Goal: Task Accomplishment & Management: Complete application form

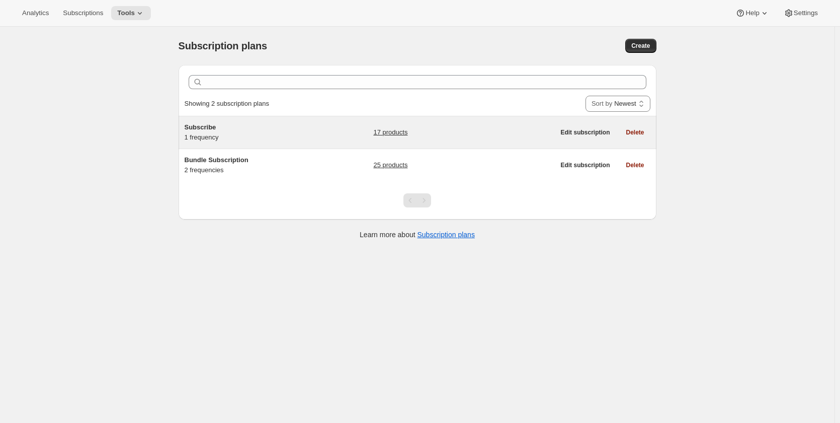
click at [237, 136] on div "Subscribe 1 frequency" at bounding box center [248, 132] width 126 height 20
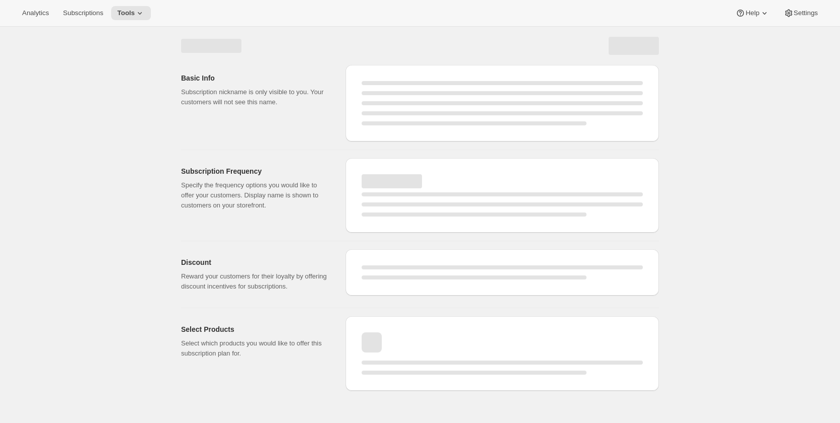
select select "WEEK"
select select "MONTH"
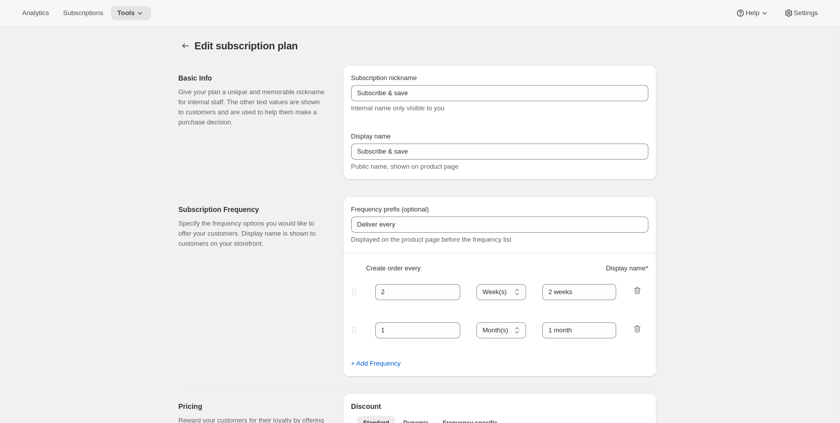
type input "Subscribe"
type input "1"
type input "Weekly"
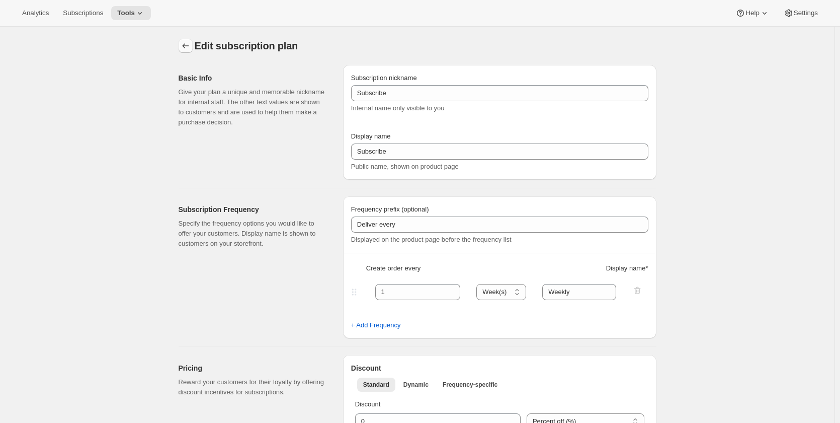
click at [186, 46] on icon "Subscription plans" at bounding box center [186, 46] width 10 height 10
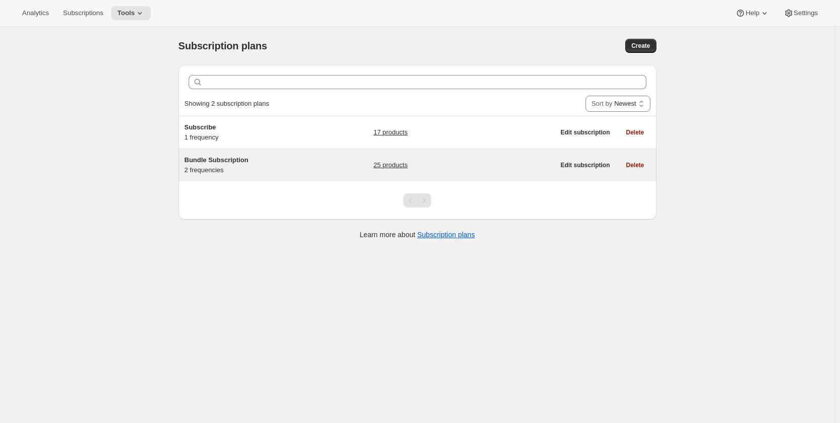
click at [262, 172] on div "Bundle Subscription 2 frequencies" at bounding box center [248, 165] width 126 height 20
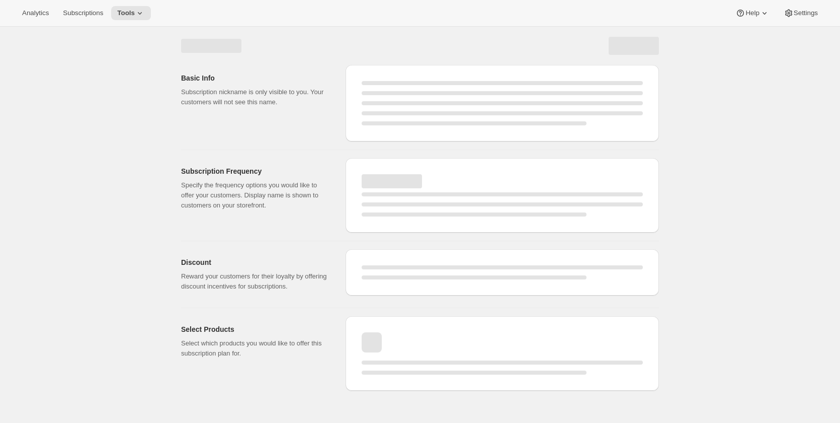
select select "WEEK"
select select "MONTH"
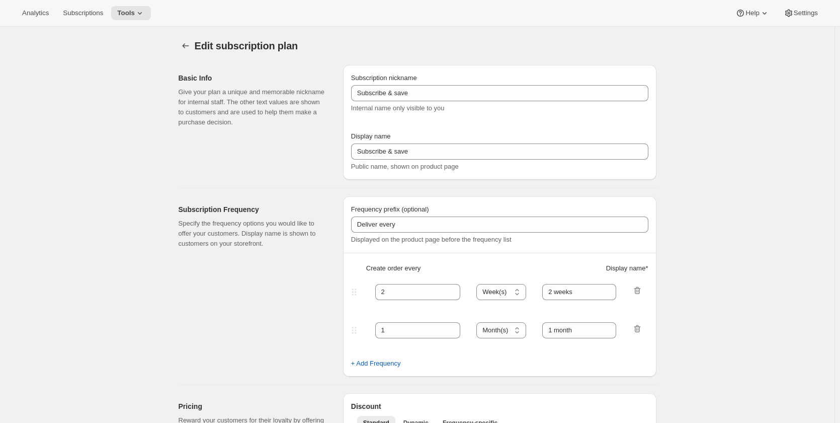
type input "Bundle Subscription"
type input "1"
select select "MONTH"
type input "Monthly"
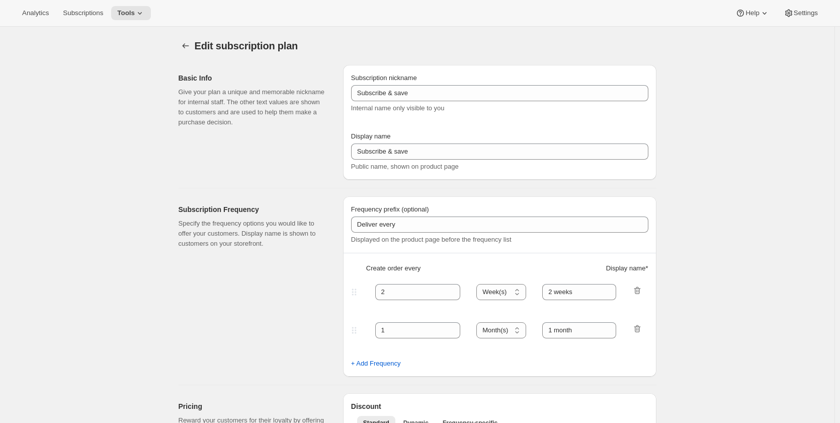
type input "3"
type input "Quarterly"
click at [185, 43] on icon "Subscription plans" at bounding box center [186, 46] width 10 height 10
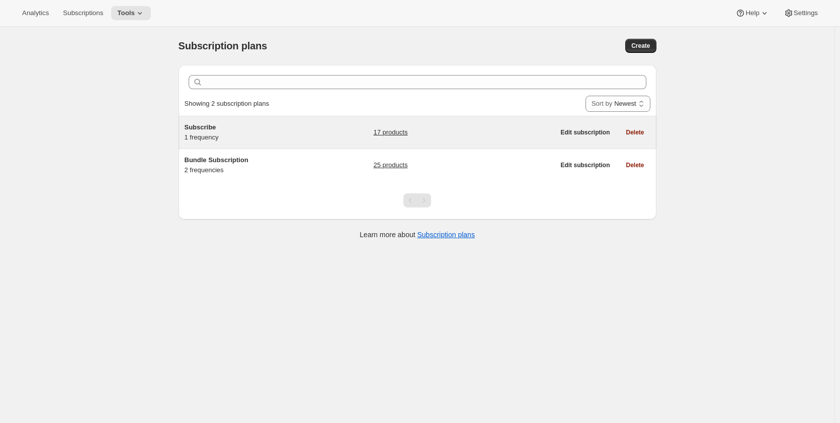
click at [242, 135] on div "Subscribe 1 frequency" at bounding box center [248, 132] width 126 height 20
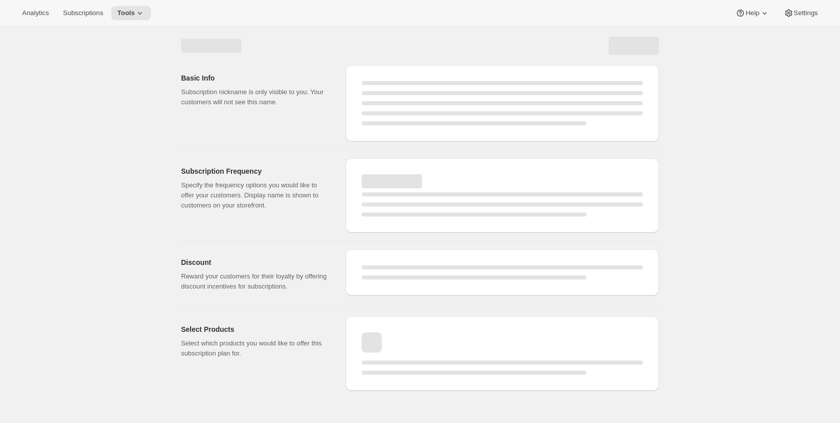
select select "WEEK"
select select "MONTH"
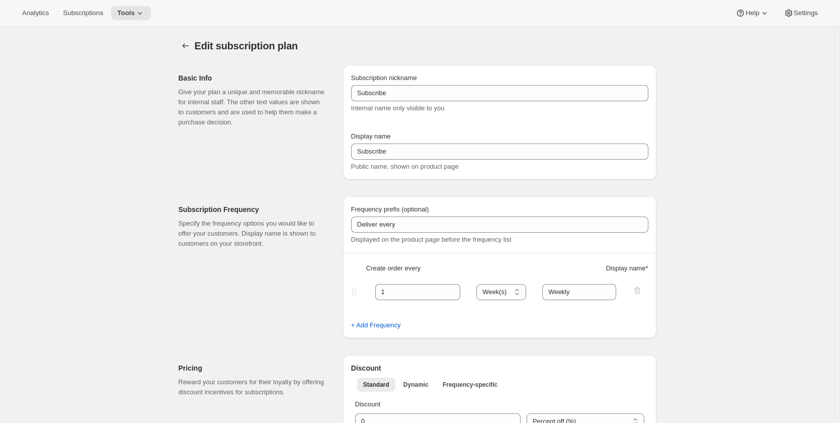
type input "Subscribe"
type input "1"
type input "Weekly"
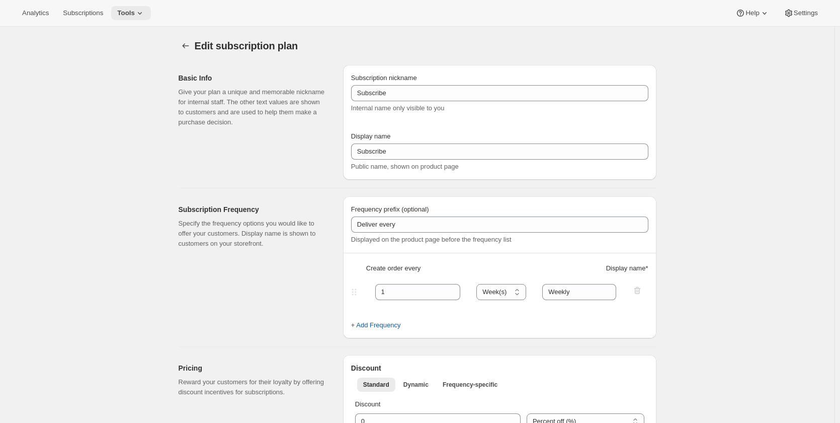
click at [127, 9] on span "Tools" at bounding box center [126, 13] width 18 height 8
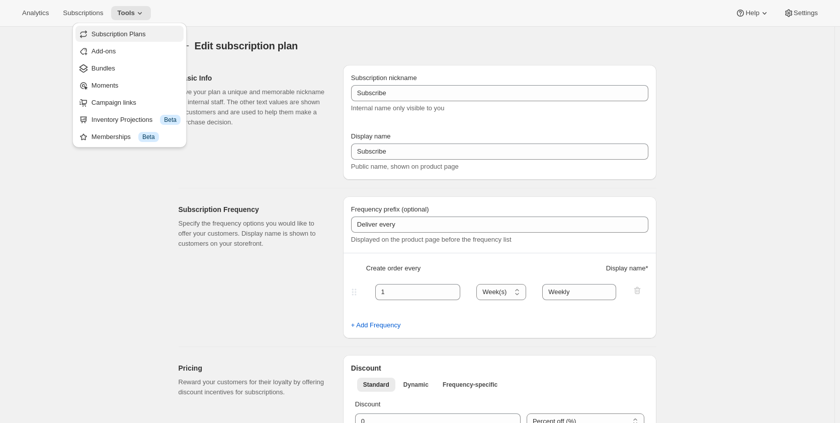
click at [143, 39] on span "Subscription Plans" at bounding box center [136, 34] width 89 height 10
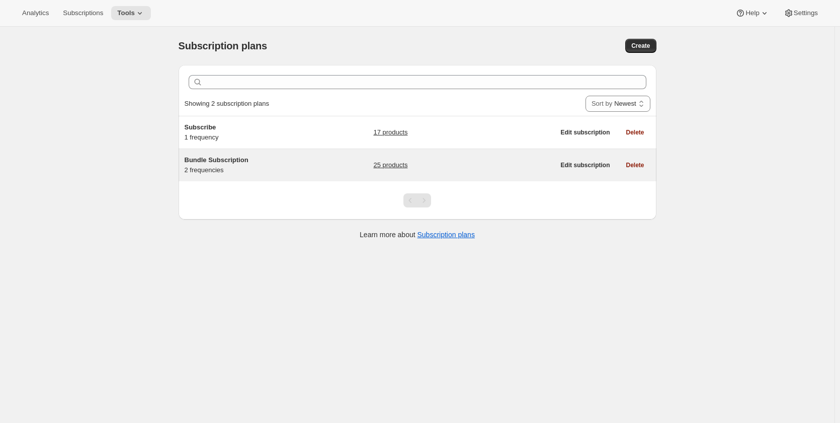
click at [223, 156] on span "Bundle Subscription" at bounding box center [217, 160] width 64 height 8
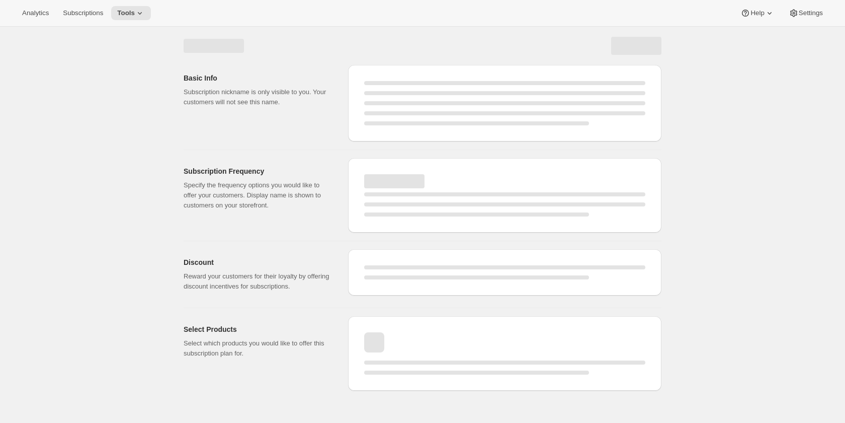
select select "WEEK"
select select "MONTH"
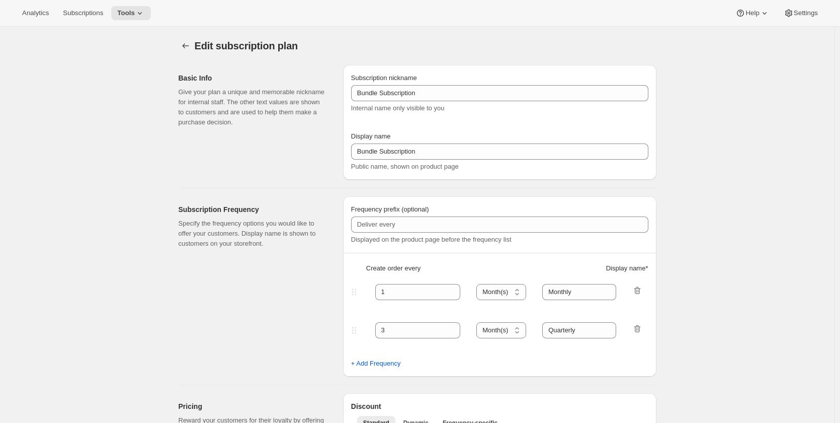
type input "Bundle Subscription"
type input "1"
select select "MONTH"
type input "Monthly"
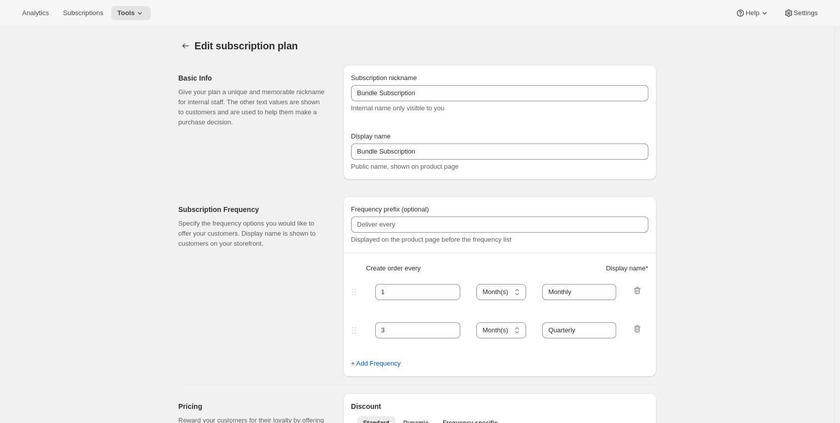
type input "3"
type input "Quarterly"
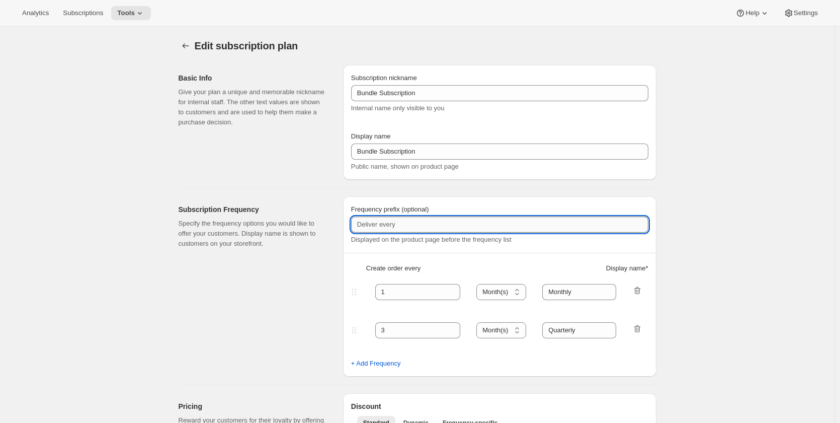
click at [429, 228] on input "Frequency prefix (optional)" at bounding box center [499, 224] width 297 height 16
click at [424, 225] on input "Frequency prefix (optional)" at bounding box center [499, 224] width 297 height 16
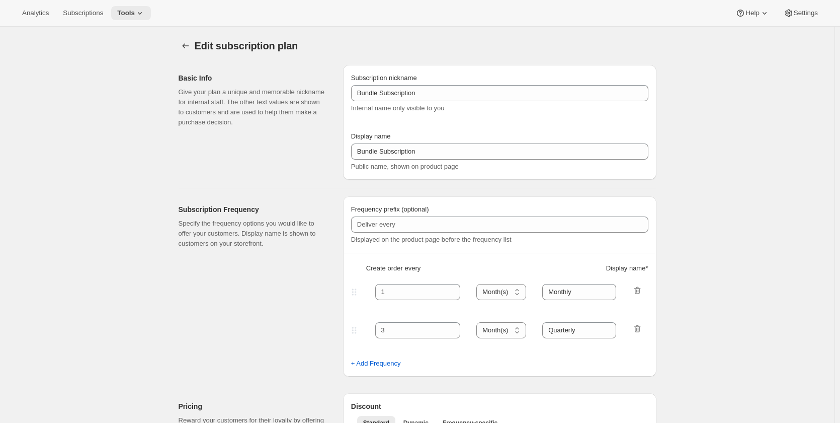
click at [135, 14] on icon at bounding box center [140, 13] width 10 height 10
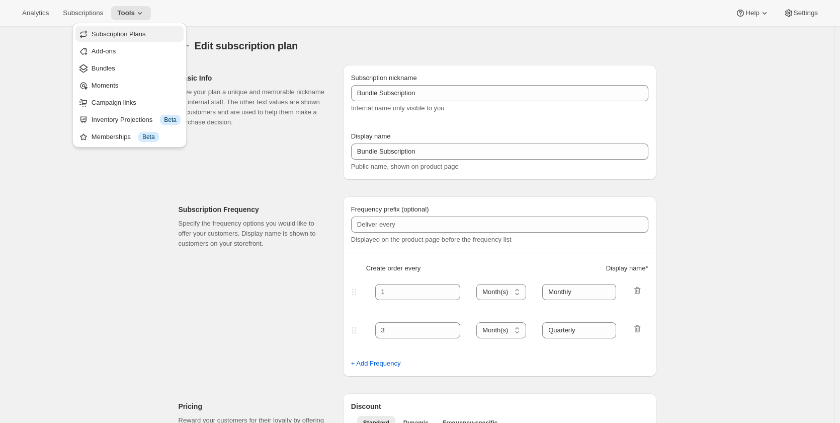
click at [124, 38] on span "Subscription Plans" at bounding box center [136, 34] width 89 height 10
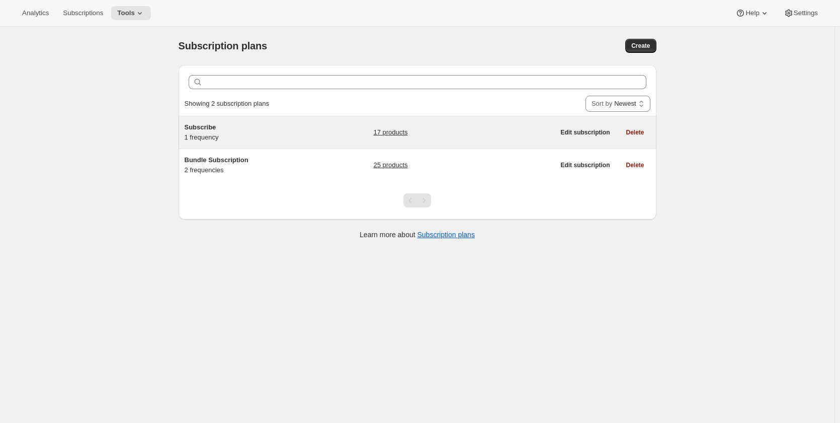
click at [253, 134] on div "Subscribe 1 frequency" at bounding box center [248, 132] width 126 height 20
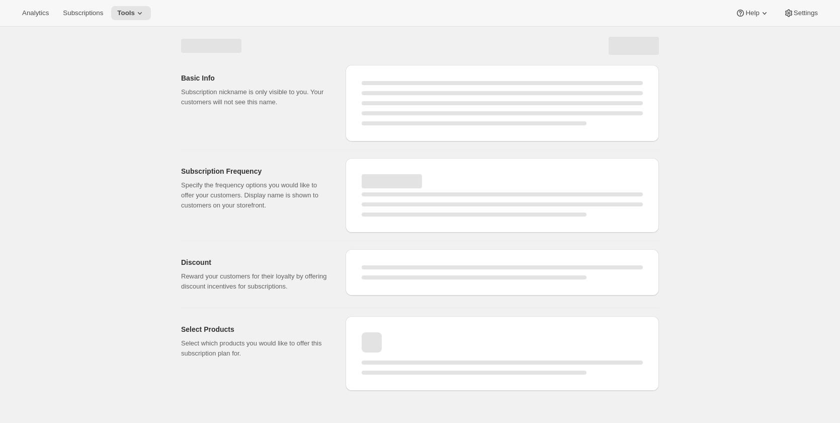
select select "WEEK"
select select "MONTH"
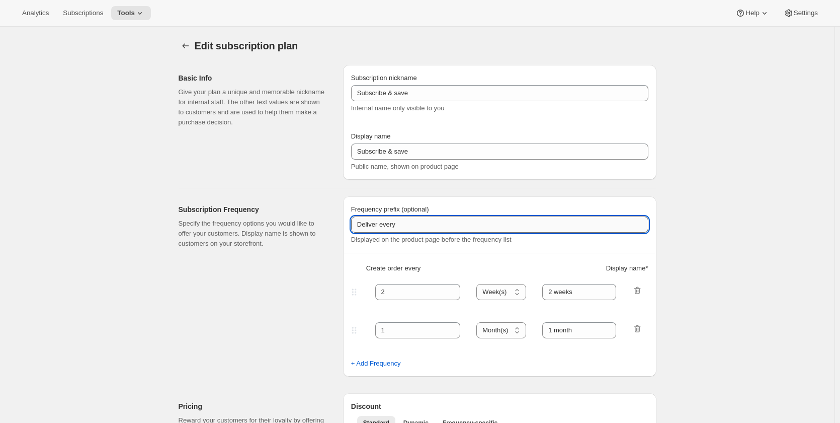
type input "Subscribe"
type input "1"
type input "Weekly"
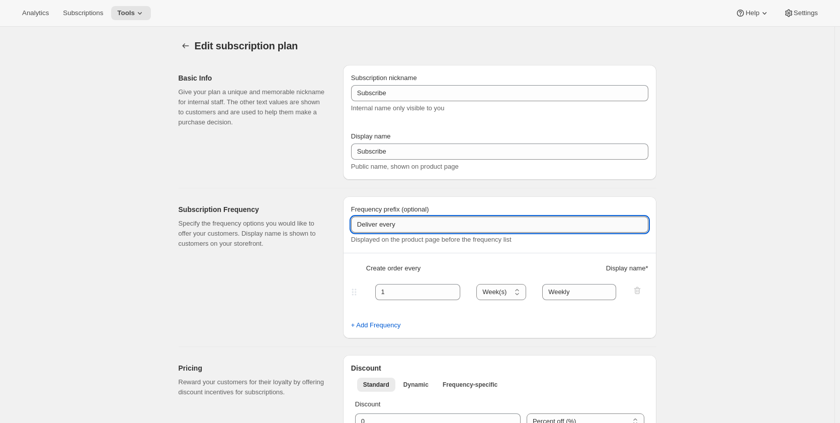
click at [413, 223] on input "Deliver every" at bounding box center [499, 224] width 297 height 16
drag, startPoint x: 399, startPoint y: 223, endPoint x: 342, endPoint y: 228, distance: 56.6
click at [342, 228] on div "Subscription Frequency Specify the frequency options you would like to offer yo…" at bounding box center [414, 263] width 486 height 150
click at [306, 293] on div "Subscription Frequency Specify the frequency options you would like to offer yo…" at bounding box center [257, 267] width 157 height 142
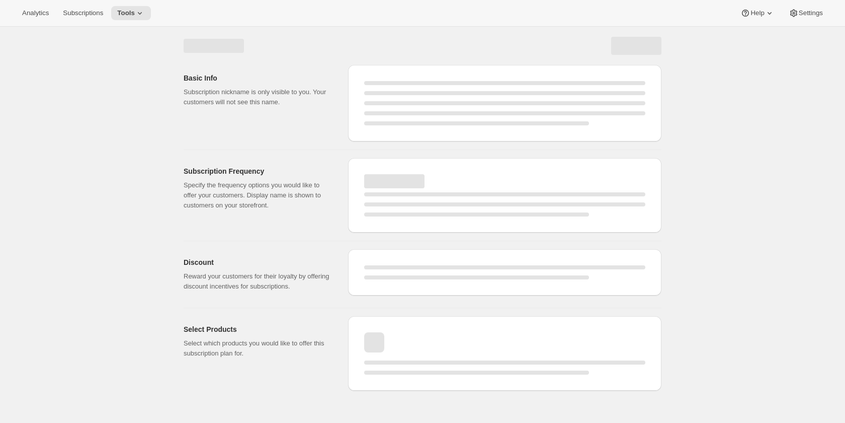
select select "WEEK"
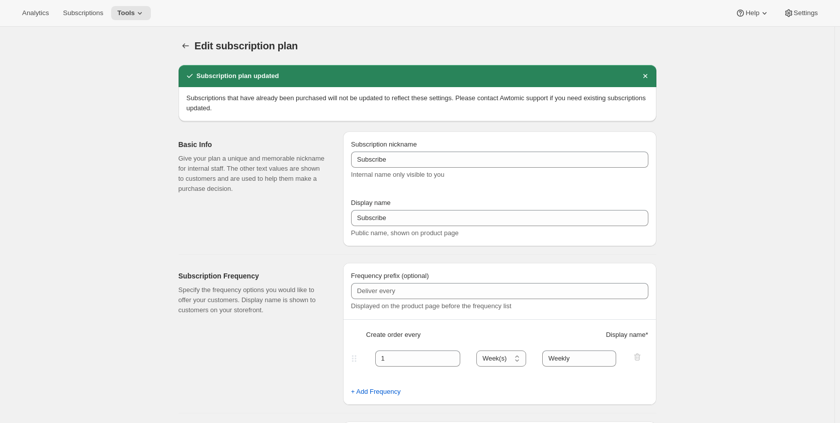
click at [375, 274] on span "Frequency prefix (optional)" at bounding box center [390, 276] width 78 height 8
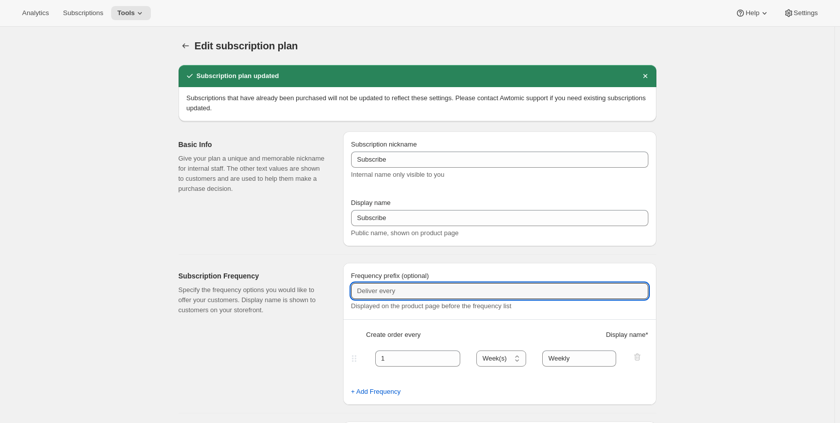
click at [375, 283] on input "Frequency prefix (optional)" at bounding box center [499, 291] width 297 height 16
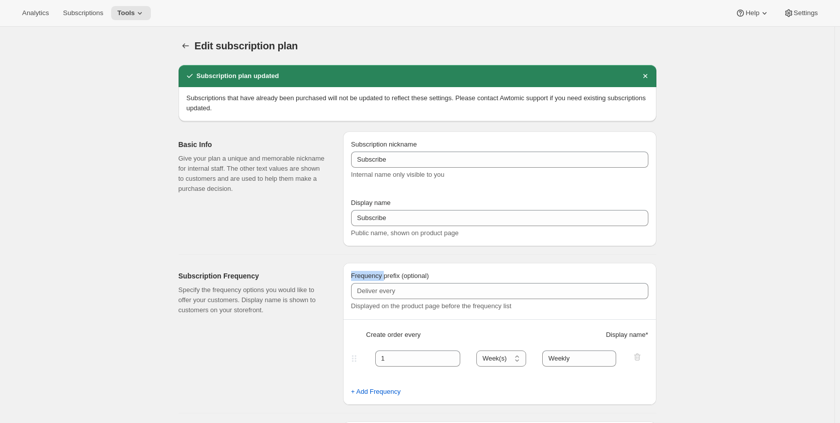
click at [375, 274] on span "Frequency prefix (optional)" at bounding box center [390, 276] width 78 height 8
click at [375, 283] on input "Frequency prefix (optional)" at bounding box center [499, 291] width 297 height 16
copy span "Frequency"
